Goal: Transaction & Acquisition: Purchase product/service

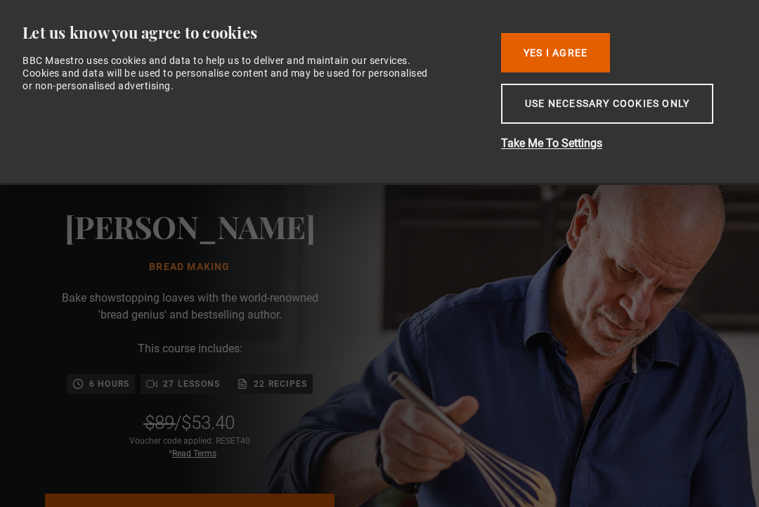
click at [617, 113] on button "Use necessary cookies only" at bounding box center [607, 104] width 212 height 40
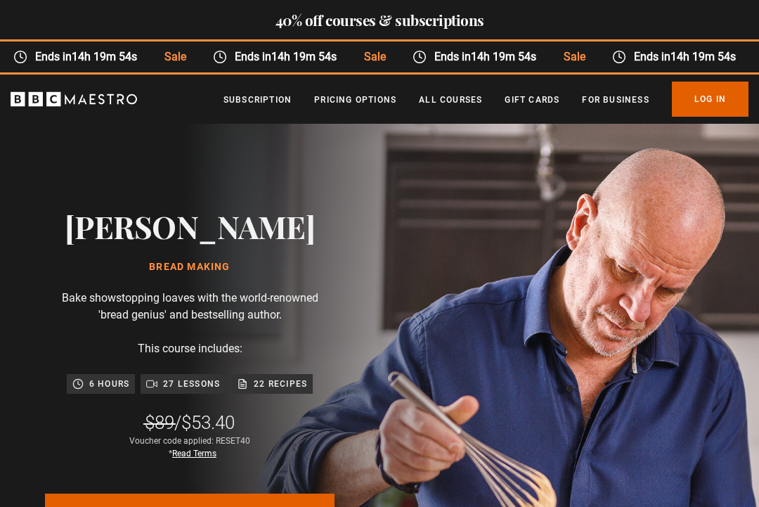
scroll to position [0, 406]
click at [263, 105] on link "Subscription" at bounding box center [258, 100] width 68 height 14
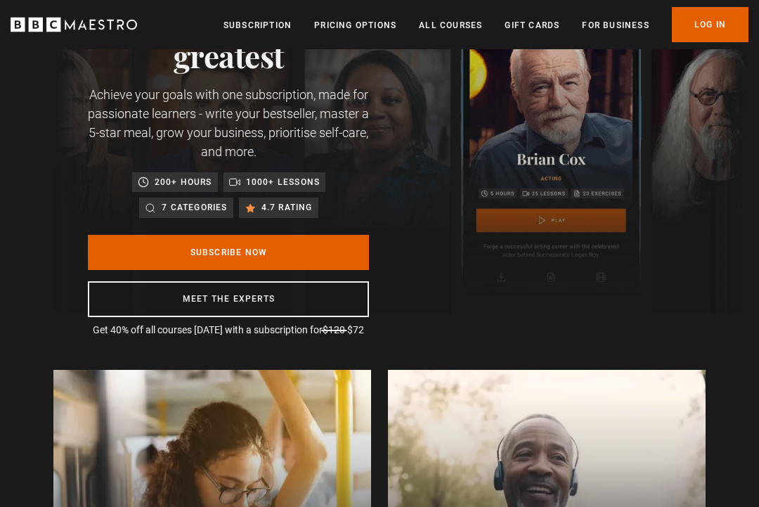
scroll to position [103, 0]
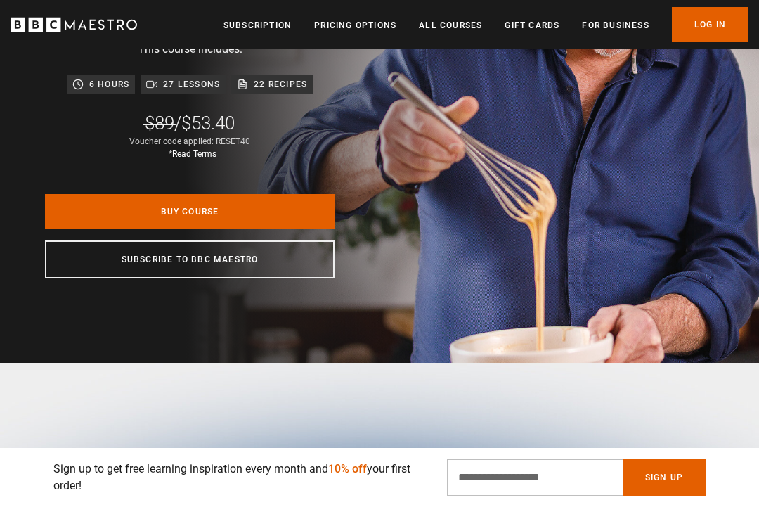
scroll to position [0, 203]
click at [115, 86] on p "6 hours" at bounding box center [109, 84] width 40 height 14
click at [194, 79] on p "27 lessons" at bounding box center [191, 84] width 57 height 14
click at [189, 89] on p "27 lessons" at bounding box center [191, 84] width 57 height 14
click at [281, 84] on p "22 recipes" at bounding box center [280, 84] width 53 height 14
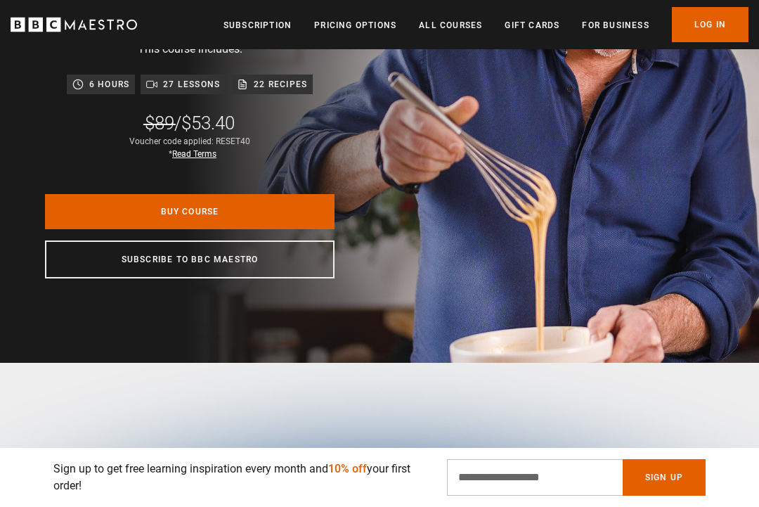
scroll to position [0, 406]
click at [201, 206] on link "Buy Course" at bounding box center [190, 211] width 290 height 35
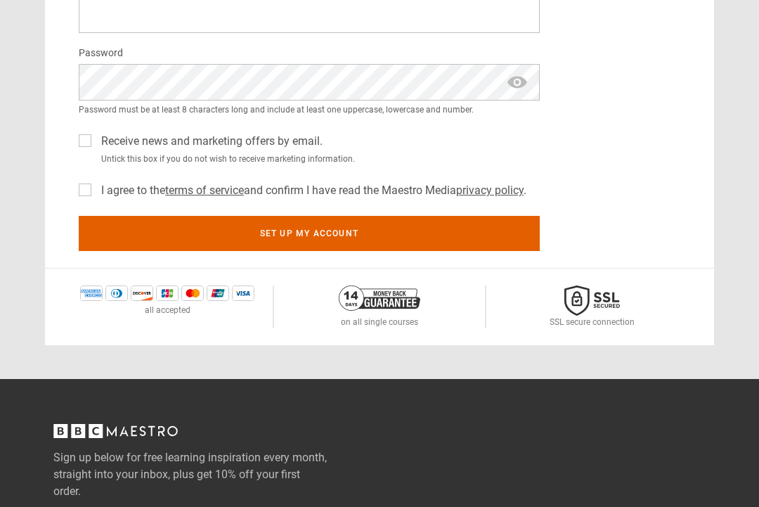
scroll to position [737, 0]
